Goal: Transaction & Acquisition: Book appointment/travel/reservation

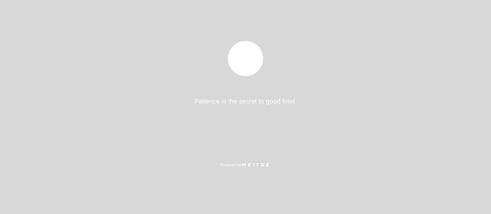
select select "es"
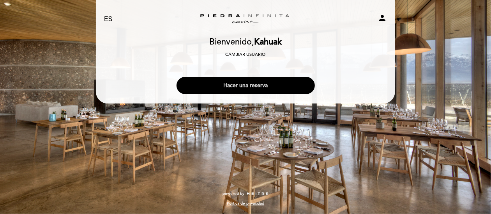
click at [216, 82] on button "Hacer una reserva" at bounding box center [246, 85] width 138 height 17
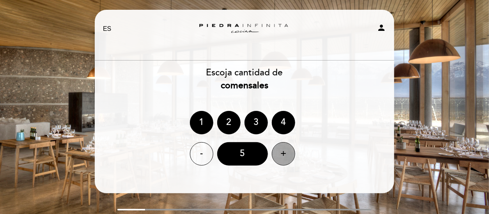
click at [292, 151] on div "+" at bounding box center [283, 153] width 23 height 23
click at [258, 154] on div "6" at bounding box center [242, 153] width 51 height 23
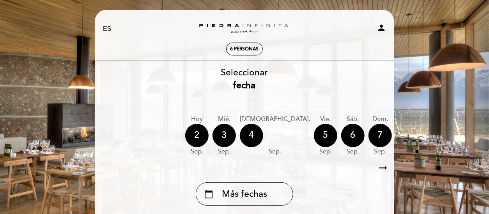
click at [250, 200] on div "calendar_today Más fechas" at bounding box center [244, 193] width 97 height 23
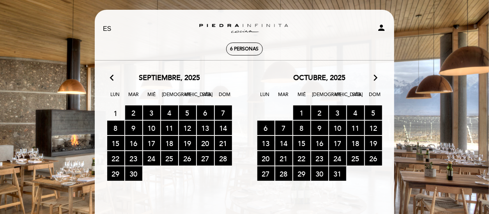
click at [375, 80] on icon "arrow_forward_ios" at bounding box center [375, 78] width 7 height 10
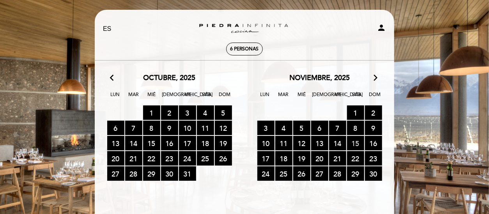
click at [358, 145] on span "15 RESERVAS DISPONIBLES" at bounding box center [355, 143] width 17 height 14
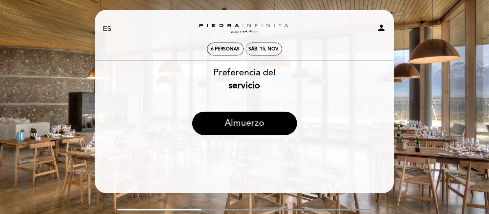
click at [274, 121] on button "Almuerzo" at bounding box center [244, 122] width 105 height 23
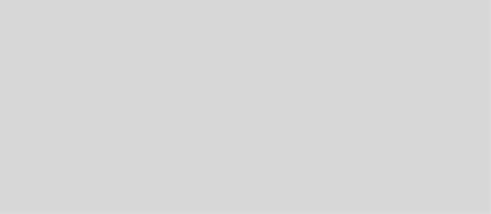
select select "es"
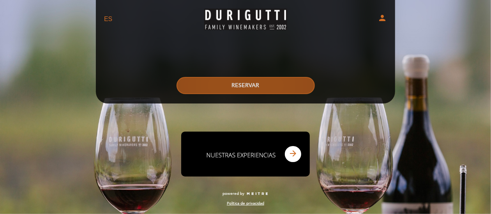
click at [238, 80] on button "RESERVAR" at bounding box center [246, 85] width 138 height 17
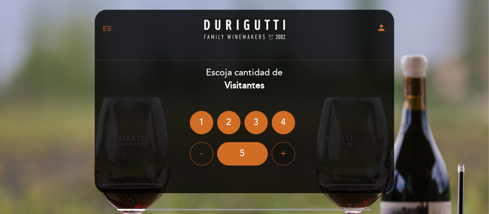
click at [272, 152] on div "- 5 +" at bounding box center [244, 153] width 300 height 23
click at [278, 152] on div "+" at bounding box center [283, 153] width 23 height 23
click at [252, 156] on div "6" at bounding box center [242, 153] width 51 height 23
click at [252, 156] on div "- 6 +" at bounding box center [244, 153] width 300 height 23
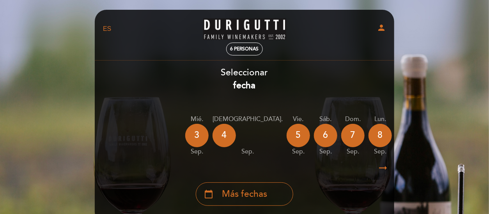
click at [254, 196] on span "Más fechas" at bounding box center [244, 194] width 45 height 13
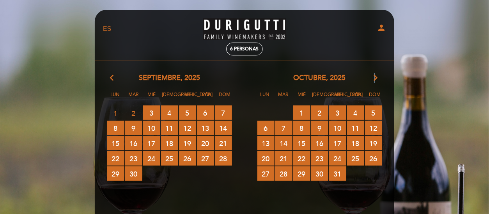
click at [373, 73] on icon "arrow_forward_ios" at bounding box center [375, 78] width 7 height 10
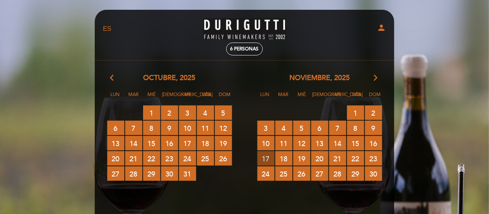
click at [267, 157] on span "17 RESERVAS DISPONIBLES" at bounding box center [265, 158] width 17 height 14
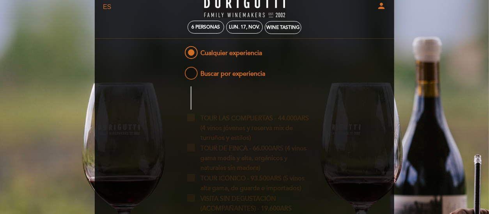
scroll to position [39, 0]
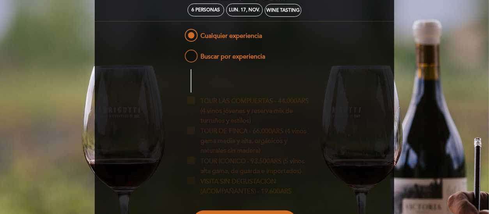
click at [192, 54] on span "Buscar por experiencia" at bounding box center [224, 53] width 82 height 10
click at [180, 53] on input "Buscar por experiencia" at bounding box center [177, 50] width 5 height 5
radio input "false"
radio input "true"
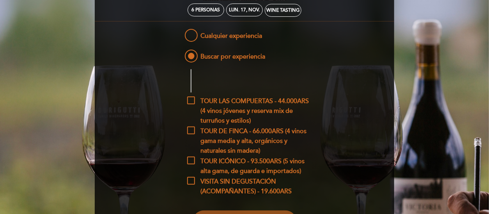
scroll to position [78, 0]
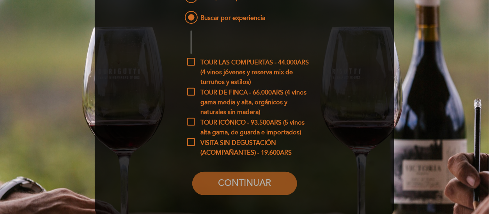
click at [193, 123] on span "TOUR ICÓNICO - 93.500ARS (5 vinos alta gama, de guarda e importados)" at bounding box center [250, 123] width 127 height 10
click at [192, 123] on input "TOUR ICÓNICO - 93.500ARS (5 vinos alta gama, de guarda e importados)" at bounding box center [189, 120] width 5 height 5
checkbox input "true"
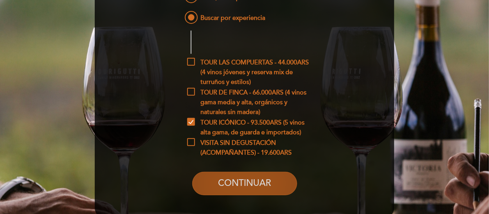
click at [272, 185] on button "CONTINUAR" at bounding box center [244, 183] width 105 height 23
